Goal: Find specific page/section: Find specific page/section

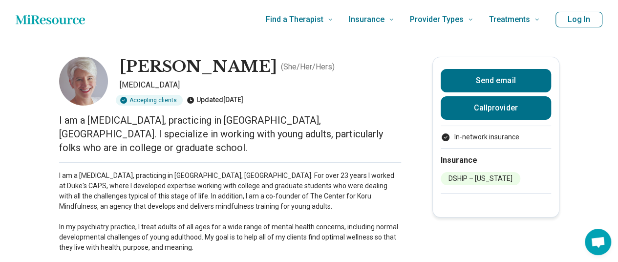
scroll to position [0, 1]
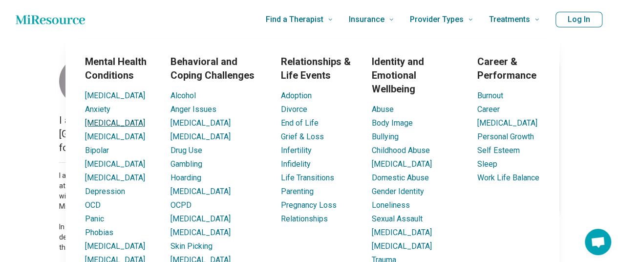
click at [104, 123] on link "[MEDICAL_DATA]" at bounding box center [115, 122] width 60 height 9
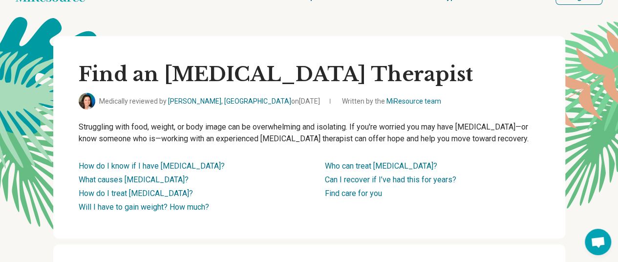
scroll to position [0, 1]
